Goal: Find contact information: Find contact information

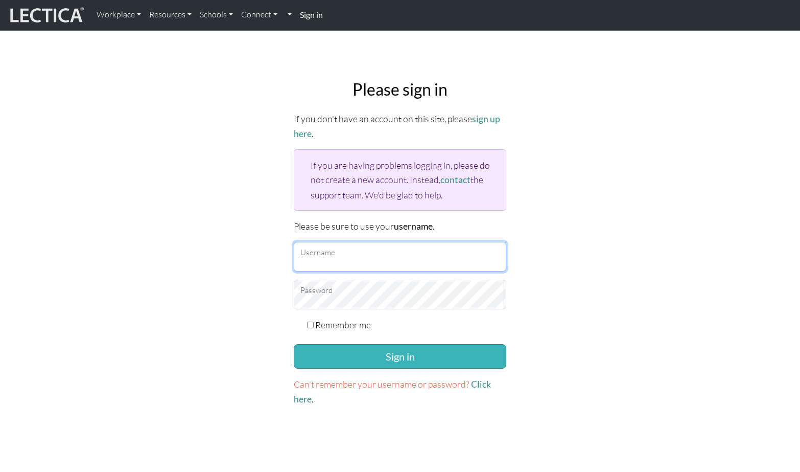
type input "gowron@google.com"
click at [401, 353] on button "Sign in" at bounding box center [400, 356] width 213 height 25
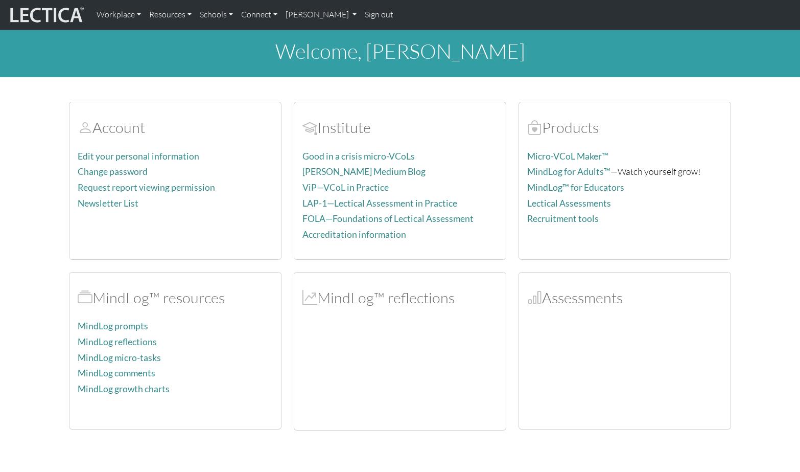
scroll to position [9, 0]
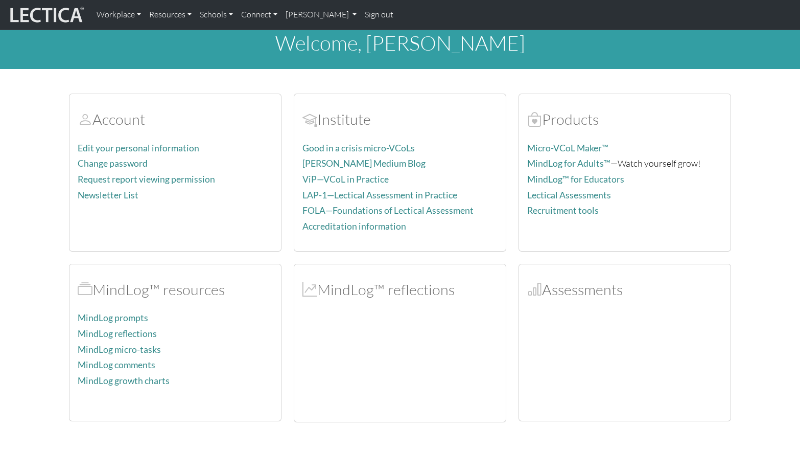
click at [604, 332] on div at bounding box center [624, 361] width 195 height 102
click at [348, 404] on div at bounding box center [399, 365] width 195 height 95
click at [343, 387] on div at bounding box center [399, 365] width 195 height 95
click at [340, 380] on div at bounding box center [399, 365] width 195 height 95
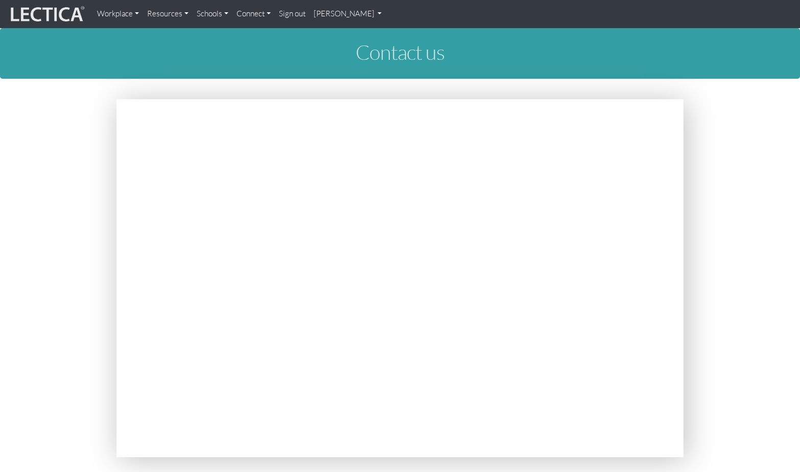
scroll to position [4, 0]
